Goal: Transaction & Acquisition: Obtain resource

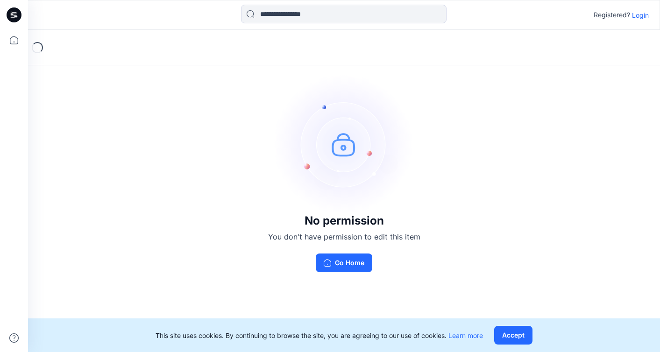
click at [640, 17] on p "Login" at bounding box center [640, 15] width 17 height 10
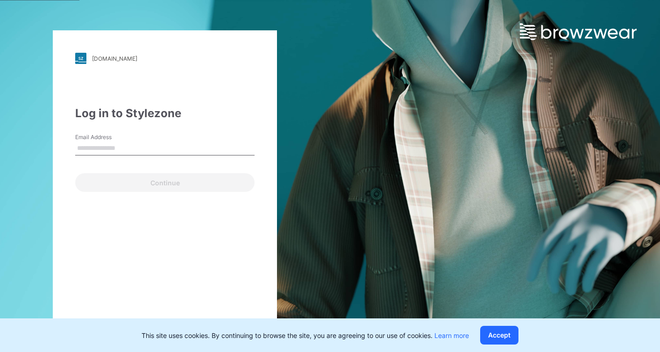
click at [148, 150] on input "Email Address" at bounding box center [164, 149] width 179 height 14
type input "**********"
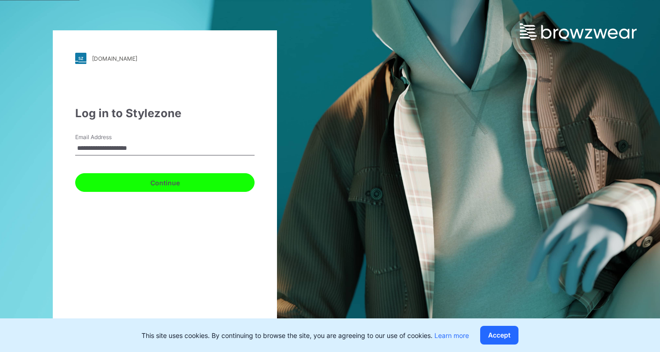
click at [143, 188] on button "Continue" at bounding box center [164, 182] width 179 height 19
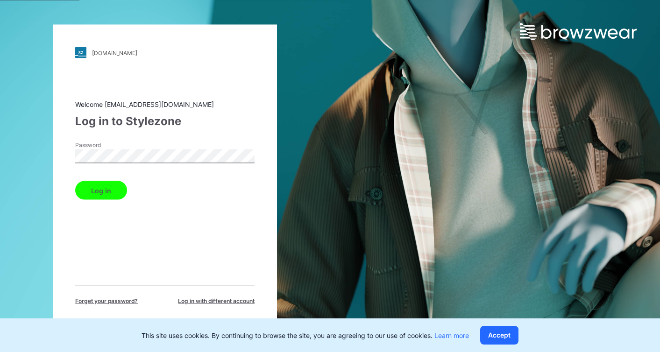
click at [108, 194] on button "Log in" at bounding box center [101, 190] width 52 height 19
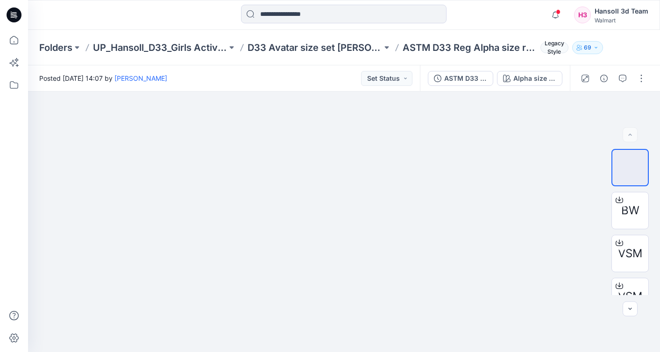
click at [347, 45] on p "D33 Avatar size set Hansoll" at bounding box center [315, 47] width 134 height 13
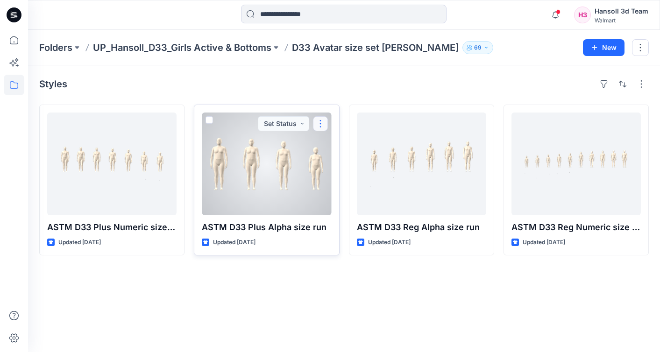
click at [323, 125] on button "button" at bounding box center [320, 123] width 15 height 15
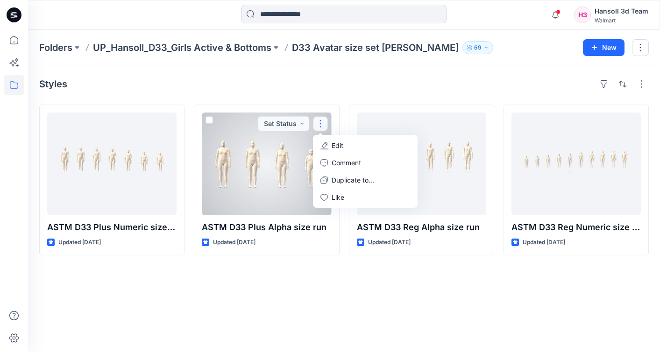
click at [274, 152] on div at bounding box center [266, 164] width 129 height 103
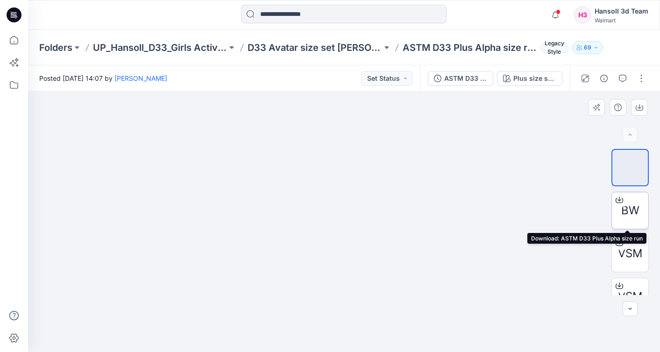
click at [622, 205] on div at bounding box center [619, 199] width 15 height 15
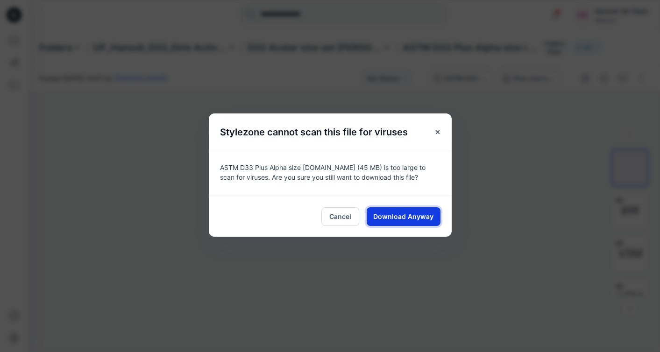
click at [423, 219] on span "Download Anyway" at bounding box center [403, 217] width 60 height 10
